Goal: Transaction & Acquisition: Download file/media

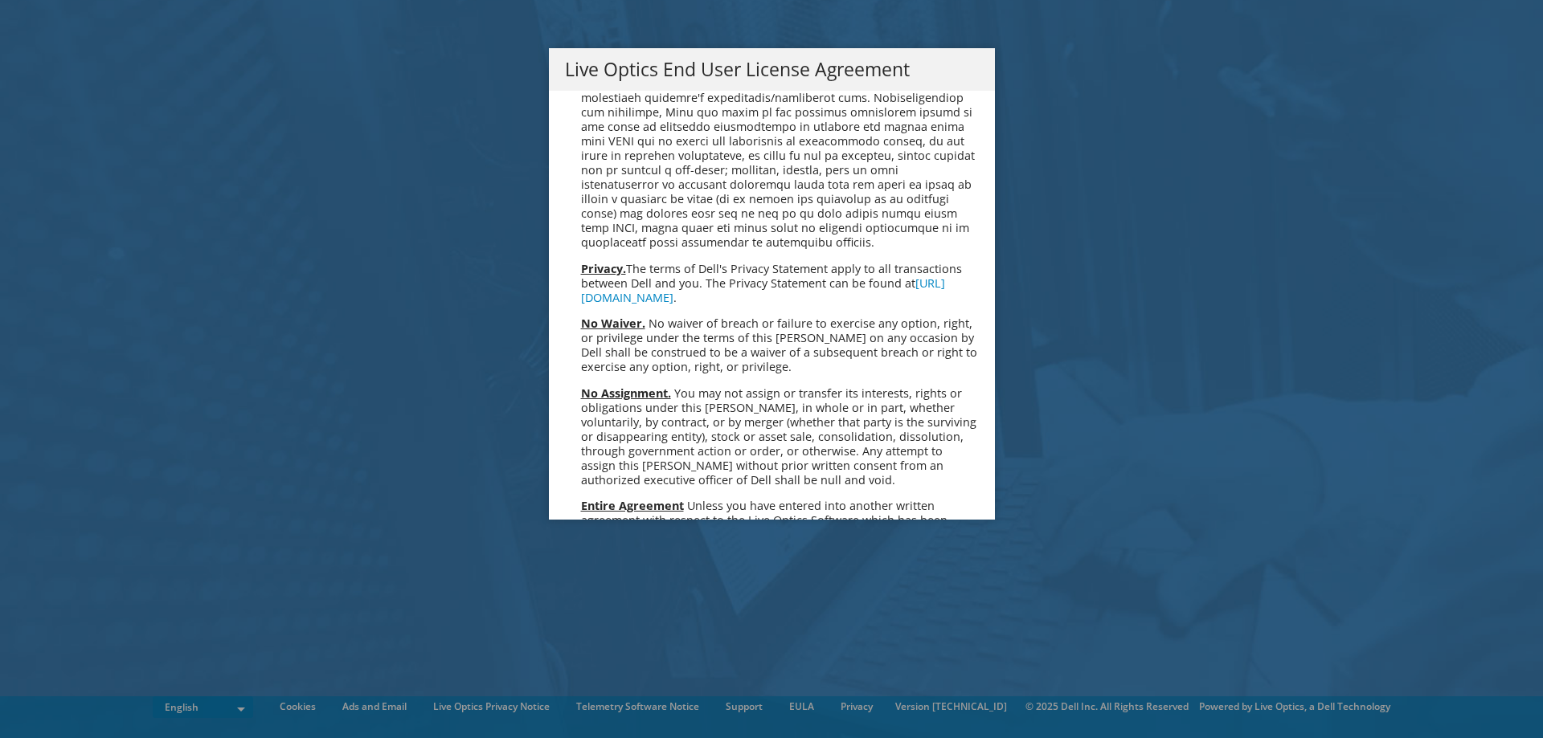
scroll to position [6077, 0]
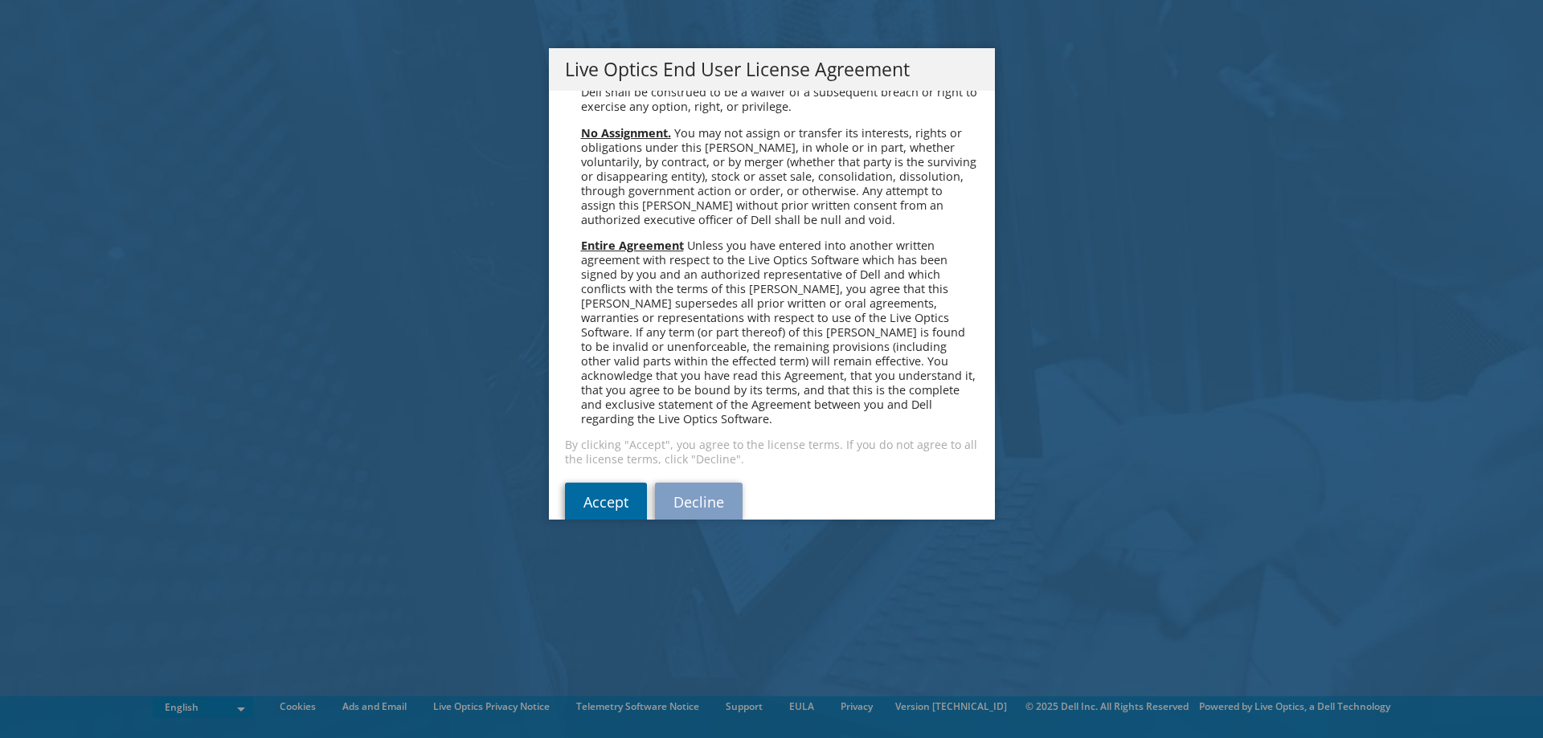
click at [599, 483] on link "Accept" at bounding box center [606, 502] width 82 height 39
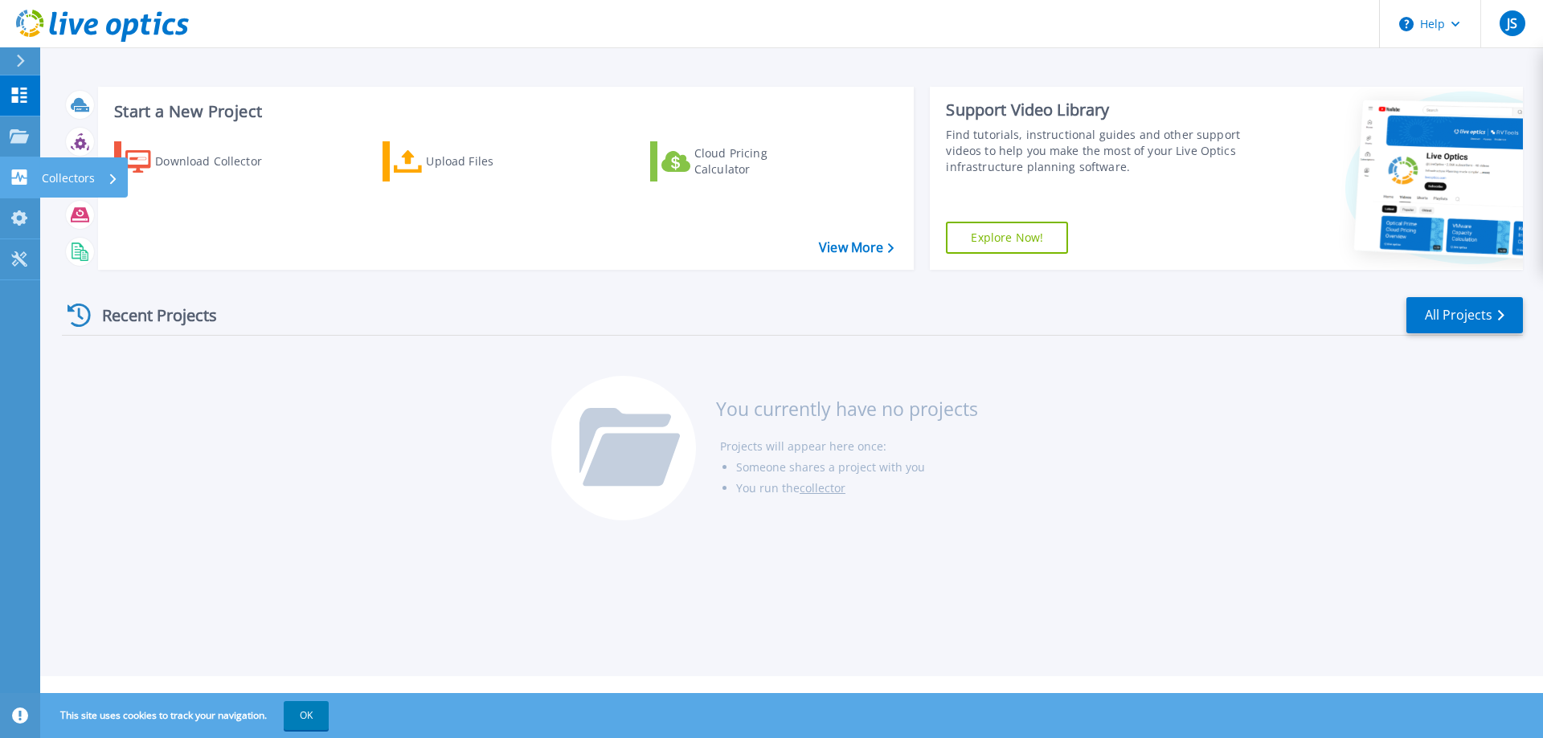
click at [77, 179] on p "Collectors" at bounding box center [68, 179] width 53 height 42
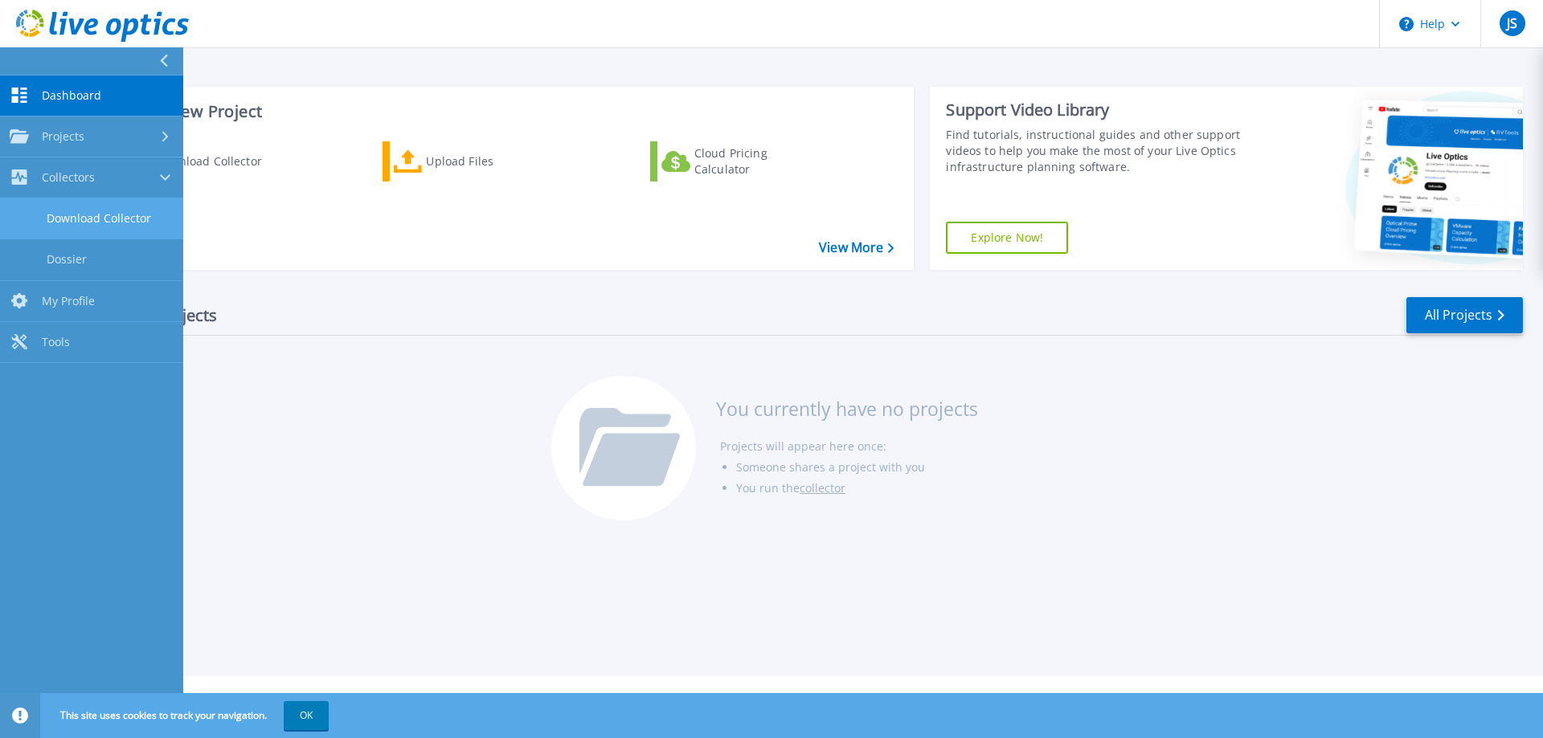
click at [88, 223] on link "Download Collector" at bounding box center [91, 218] width 183 height 41
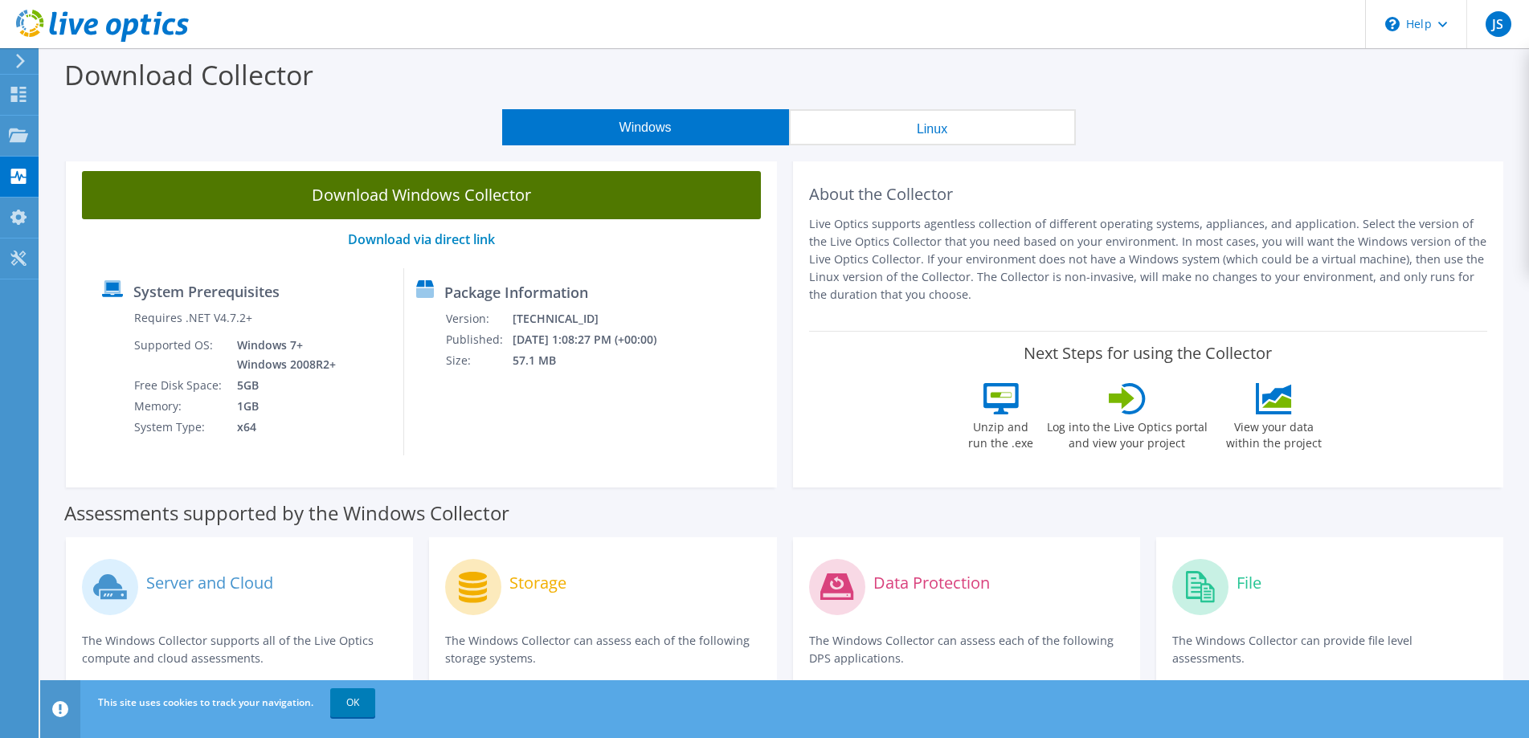
click at [497, 192] on link "Download Windows Collector" at bounding box center [421, 195] width 679 height 48
